Goal: Task Accomplishment & Management: Manage account settings

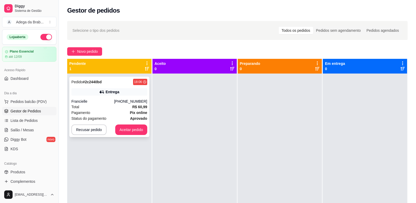
click at [127, 107] on div "Total R$ 60,99" at bounding box center [109, 107] width 76 height 6
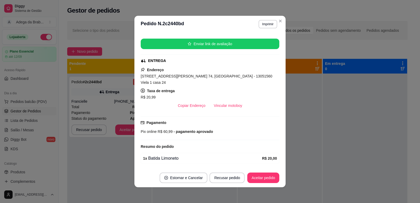
scroll to position [121, 0]
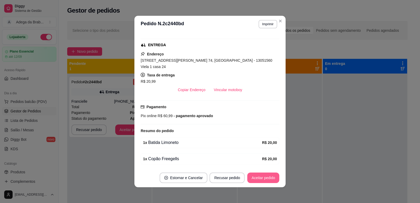
click at [257, 178] on button "Aceitar pedido" at bounding box center [263, 177] width 32 height 11
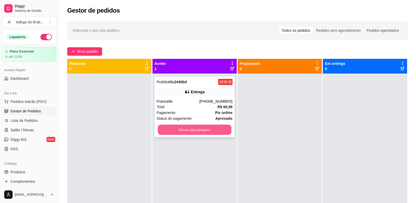
click at [205, 132] on button "Mover para preparo" at bounding box center [195, 130] width 74 height 10
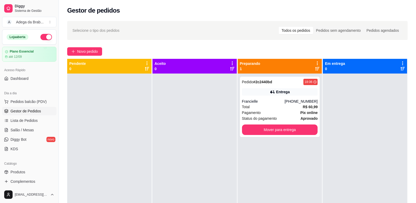
click at [328, 7] on div "Gestor de pedidos" at bounding box center [237, 10] width 340 height 8
click at [298, 167] on div "Pedido # 2c2440bd 18:06 Entrega Francielle [PHONE_NUMBER] Total R$ 60,99 Pagame…" at bounding box center [280, 175] width 84 height 203
drag, startPoint x: 344, startPoint y: 151, endPoint x: 342, endPoint y: 158, distance: 7.6
click at [344, 151] on div at bounding box center [365, 175] width 84 height 203
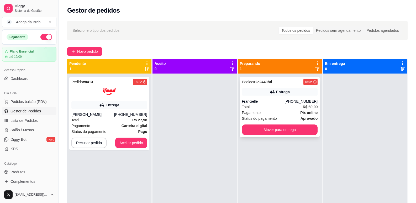
click at [290, 102] on div "[PHONE_NUMBER]" at bounding box center [301, 101] width 33 height 5
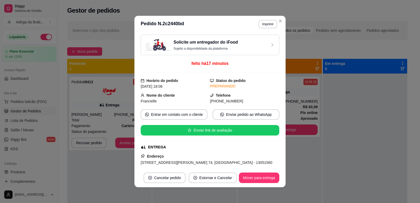
click at [231, 48] on p "Sujeito a disponibilidade da plataforma" at bounding box center [206, 48] width 64 height 4
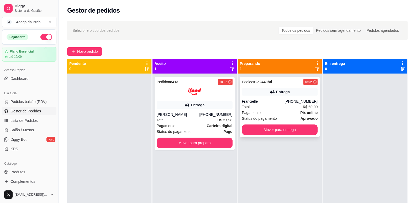
click at [261, 105] on div "Total R$ 60,99" at bounding box center [280, 107] width 76 height 6
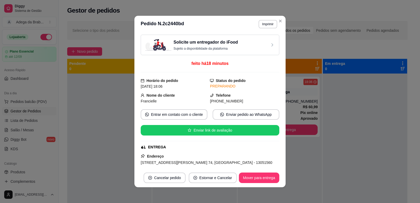
click at [216, 46] on div "Solicite um entregador do iFood Sujeito a disponibilidade da plataforma" at bounding box center [206, 45] width 64 height 12
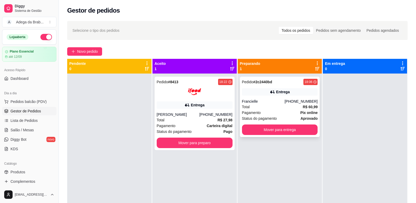
click at [255, 102] on div "Francielle" at bounding box center [263, 101] width 43 height 5
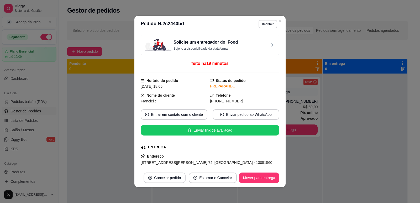
click at [236, 50] on div "Solicite um entregador do iFood Sujeito a disponibilidade da plataforma" at bounding box center [210, 45] width 130 height 12
click at [222, 45] on h3 "Solicite um entregador do iFood" at bounding box center [206, 42] width 64 height 6
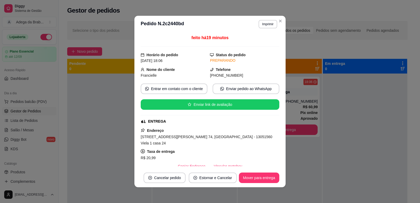
scroll to position [0, 0]
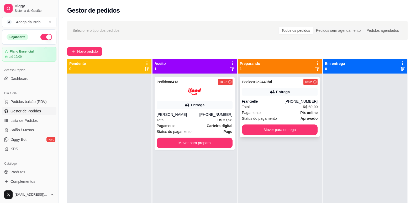
click at [290, 102] on div "[PHONE_NUMBER]" at bounding box center [301, 101] width 33 height 5
click at [273, 105] on div "Total R$ 60,99" at bounding box center [280, 107] width 76 height 6
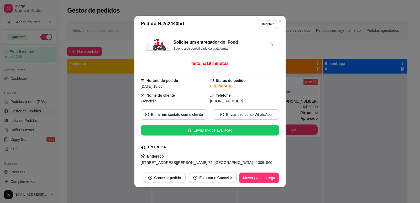
click at [223, 42] on h3 "Solicite um entregador do iFood" at bounding box center [206, 42] width 64 height 6
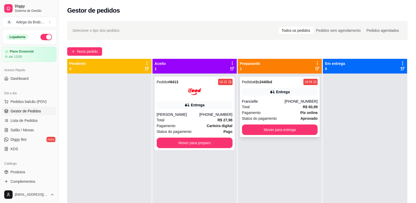
click at [283, 90] on div "Entrega" at bounding box center [283, 91] width 14 height 5
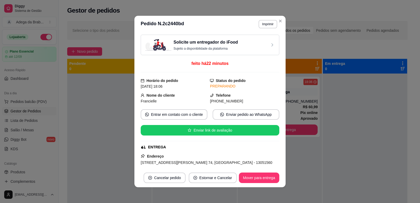
click at [188, 45] on h3 "Solicite um entregador do iFood" at bounding box center [206, 42] width 64 height 6
click at [230, 50] on p "Sujeito a disponibilidade da plataforma" at bounding box center [206, 48] width 64 height 4
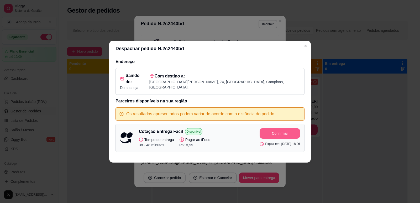
click at [273, 135] on button "Confirmar" at bounding box center [280, 133] width 40 height 11
